Goal: Task Accomplishment & Management: Use online tool/utility

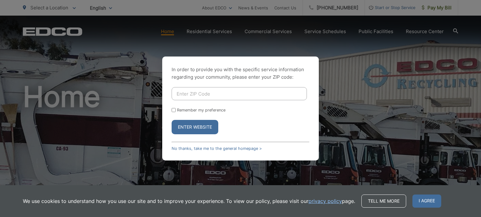
click at [244, 91] on input "Enter ZIP Code" at bounding box center [238, 93] width 135 height 13
type input "92020"
click at [206, 125] on button "Enter Website" at bounding box center [194, 127] width 47 height 14
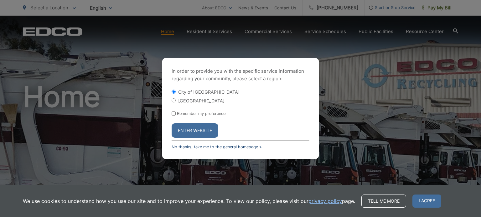
click at [223, 147] on link "No thanks, take me to the general homepage >" at bounding box center [216, 147] width 90 height 5
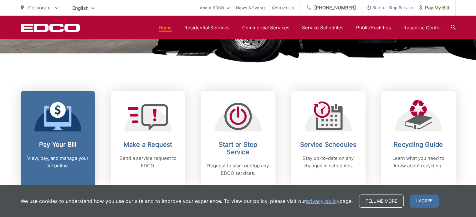
click at [57, 116] on icon at bounding box center [58, 116] width 28 height 28
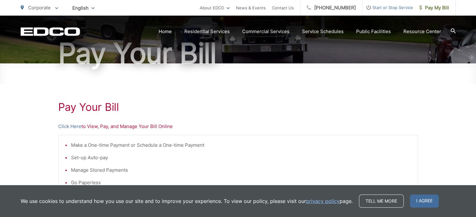
scroll to position [62, 0]
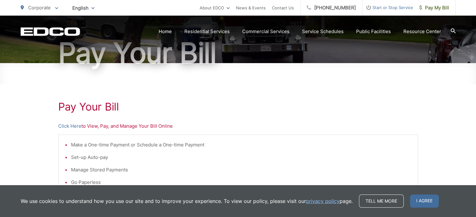
click at [95, 127] on p "Click Here to View, Pay, and Manage Your Bill Online" at bounding box center [238, 127] width 360 height 8
click at [67, 127] on link "Click Here" at bounding box center [69, 127] width 23 height 8
click at [67, 125] on link "Click Here" at bounding box center [69, 127] width 23 height 8
